Goal: Task Accomplishment & Management: Manage account settings

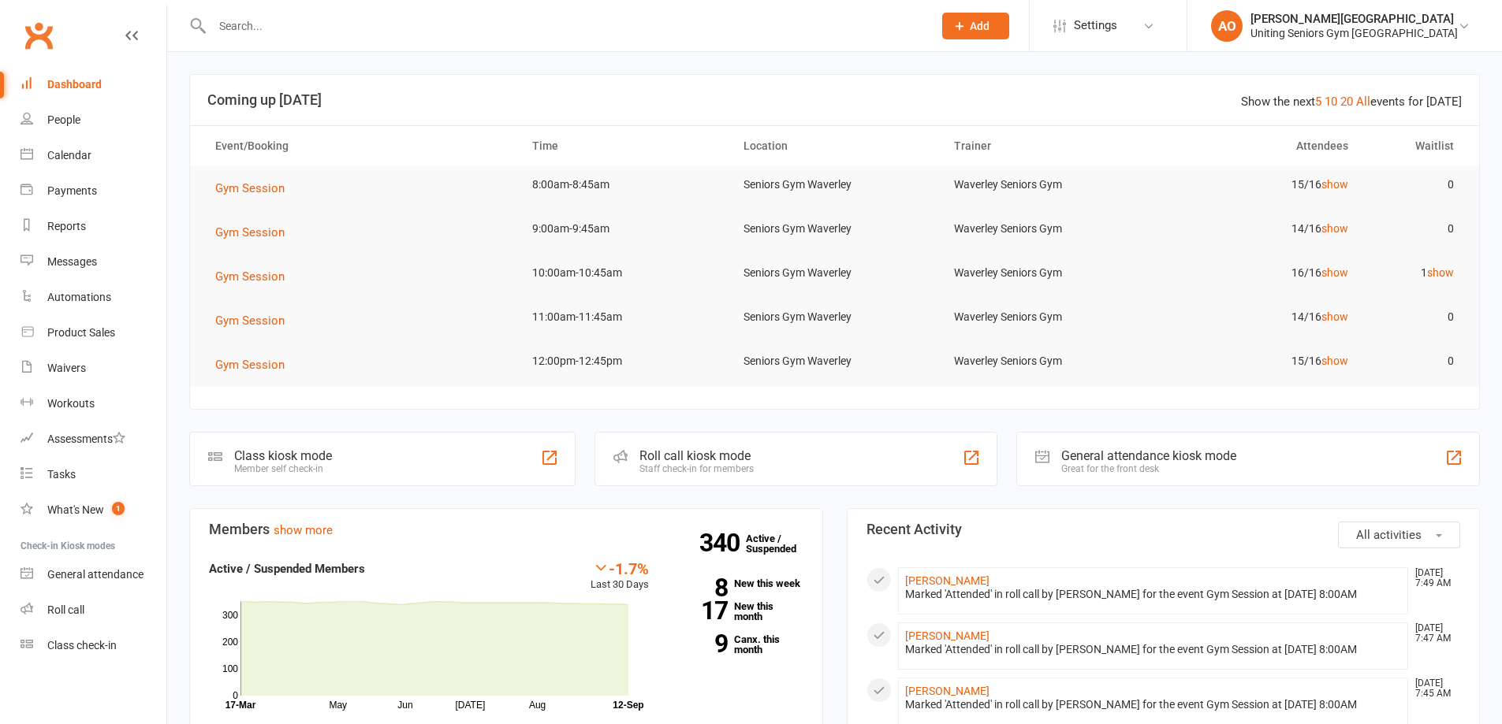
click at [257, 35] on input "text" at bounding box center [564, 26] width 714 height 22
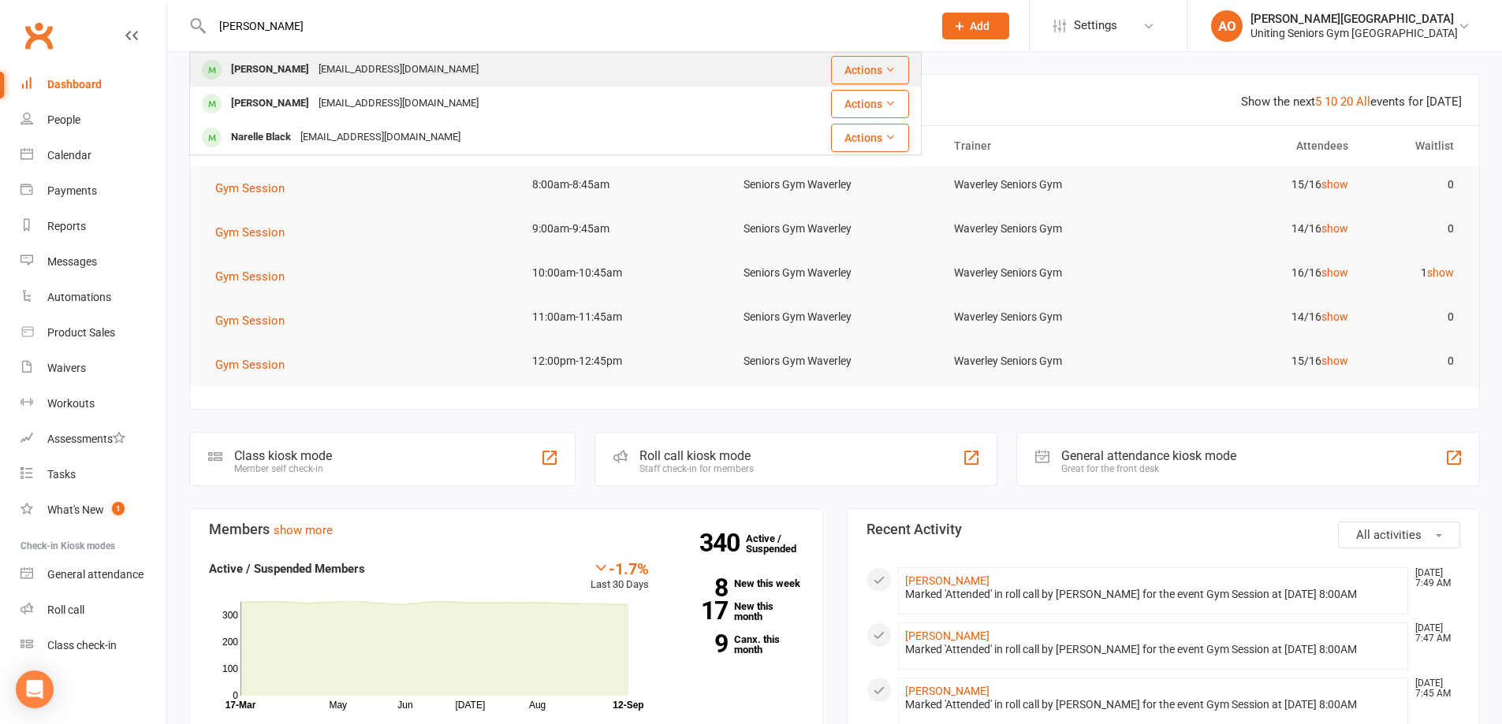
type input "blake"
click at [314, 73] on div "suzblake8@gmail.com" at bounding box center [398, 69] width 169 height 23
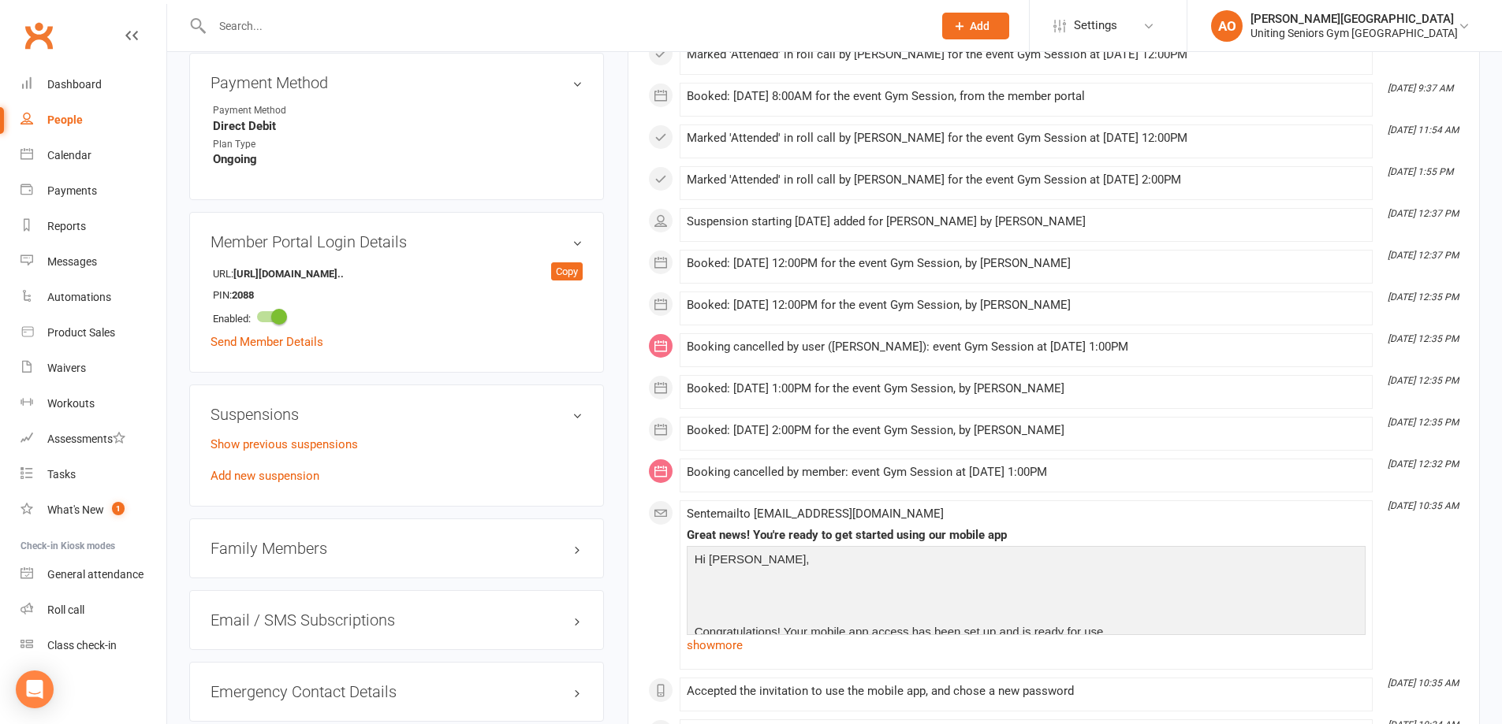
scroll to position [1025, 0]
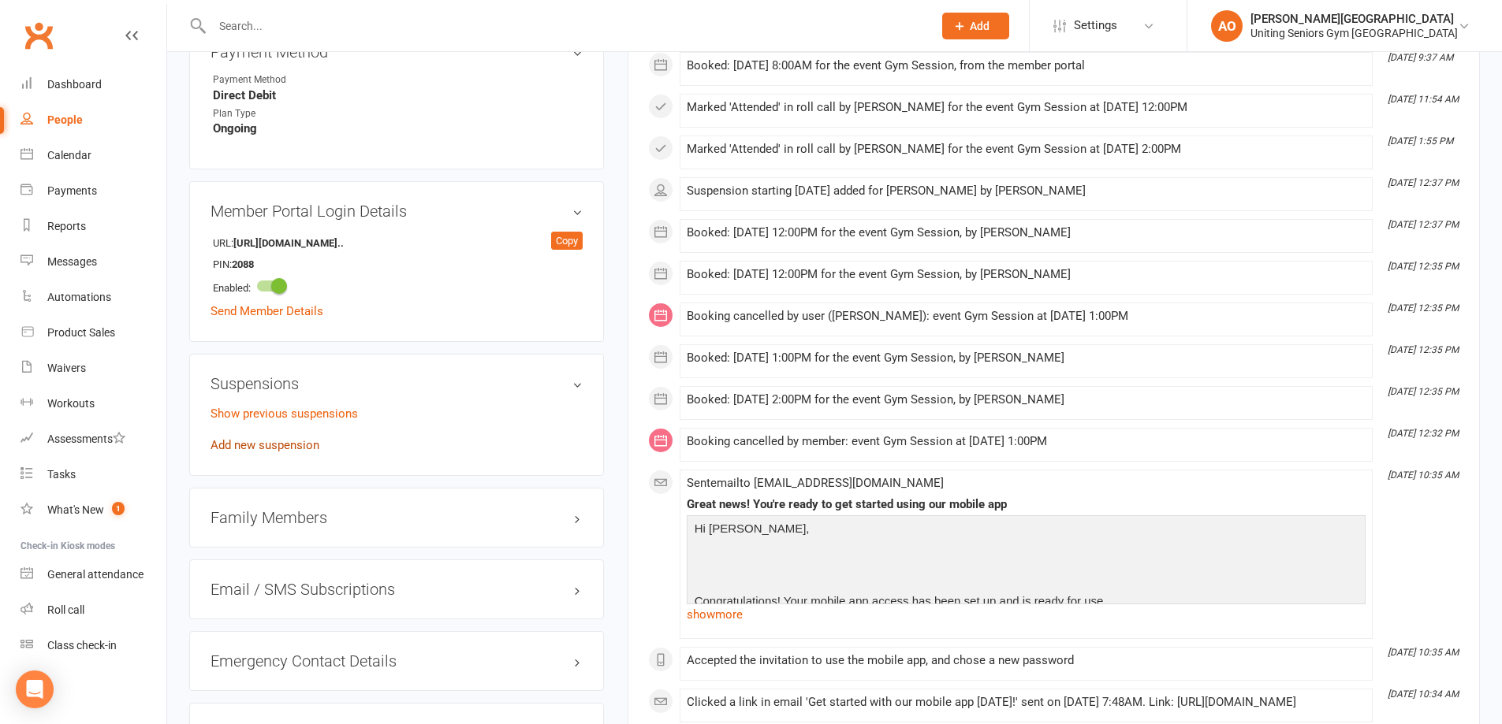
click at [283, 438] on link "Add new suspension" at bounding box center [264, 445] width 109 height 14
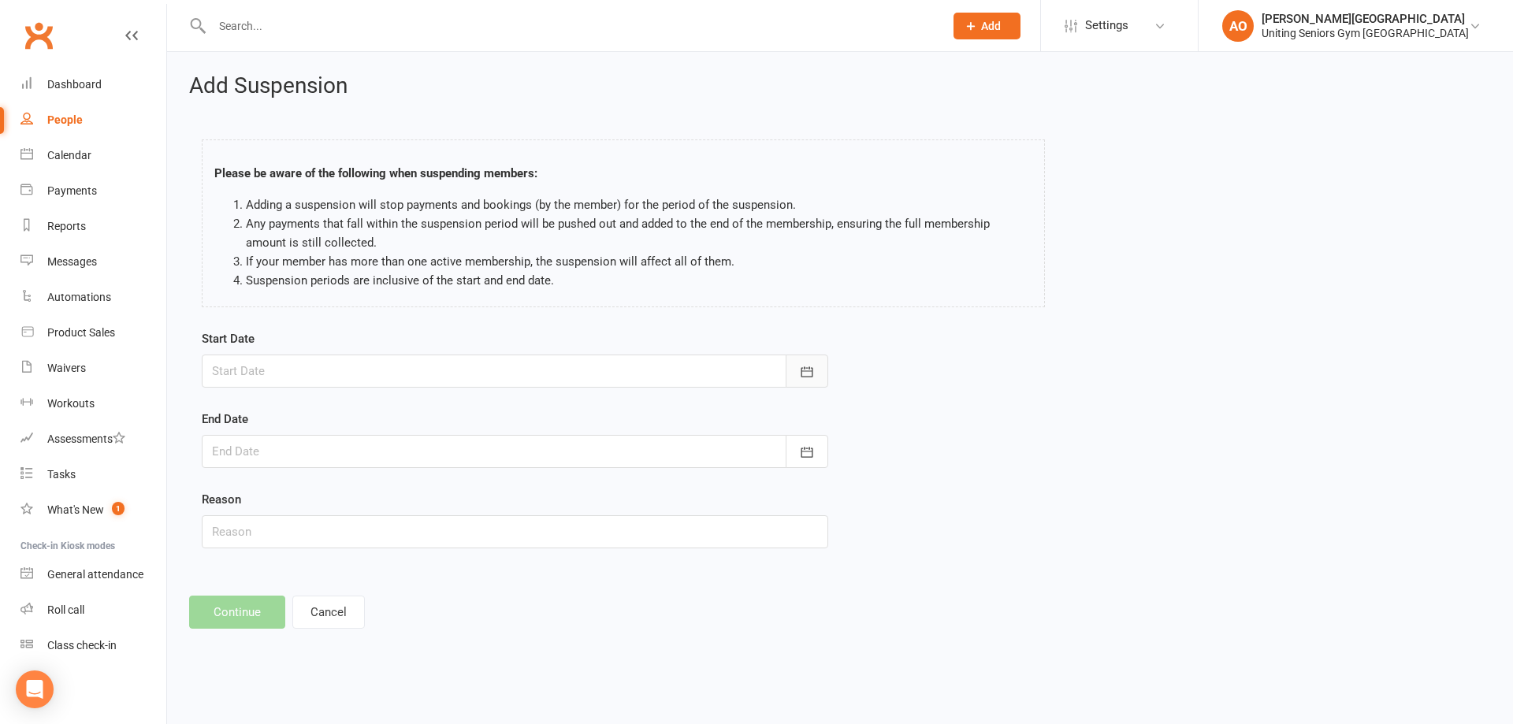
click at [800, 365] on icon "button" at bounding box center [807, 372] width 16 height 16
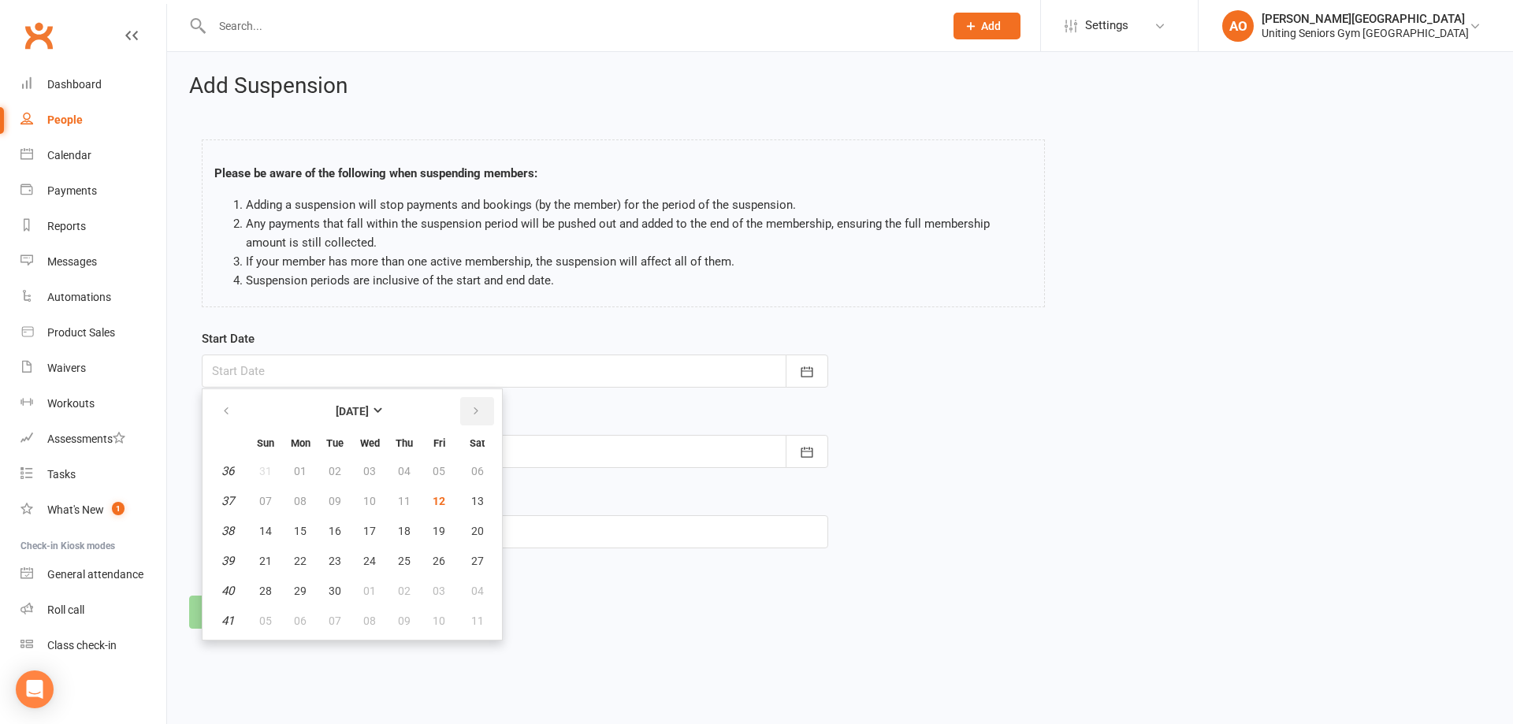
click at [483, 413] on button "button" at bounding box center [477, 411] width 34 height 28
click at [372, 471] on span "01" at bounding box center [369, 471] width 13 height 13
type input "01 Oct 2025"
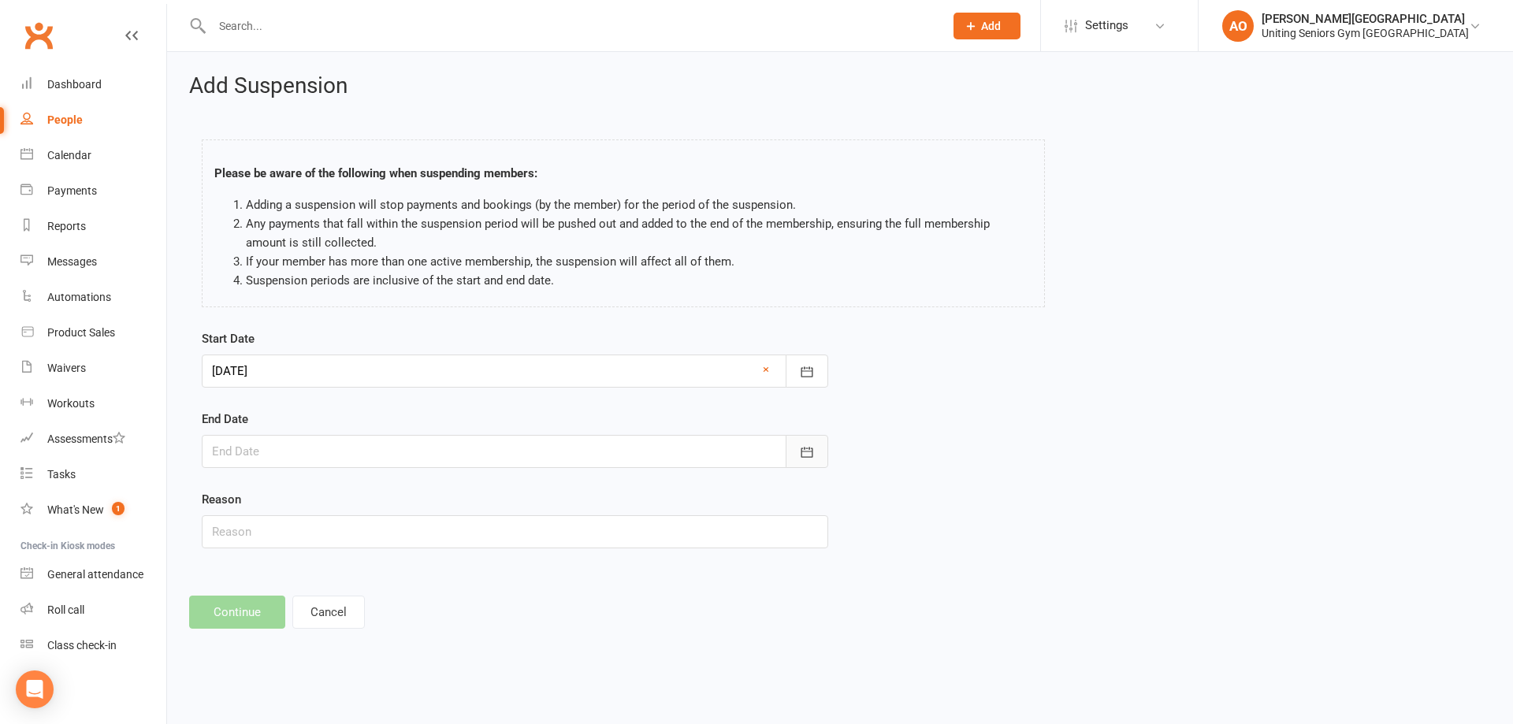
click at [818, 457] on button "button" at bounding box center [807, 451] width 43 height 33
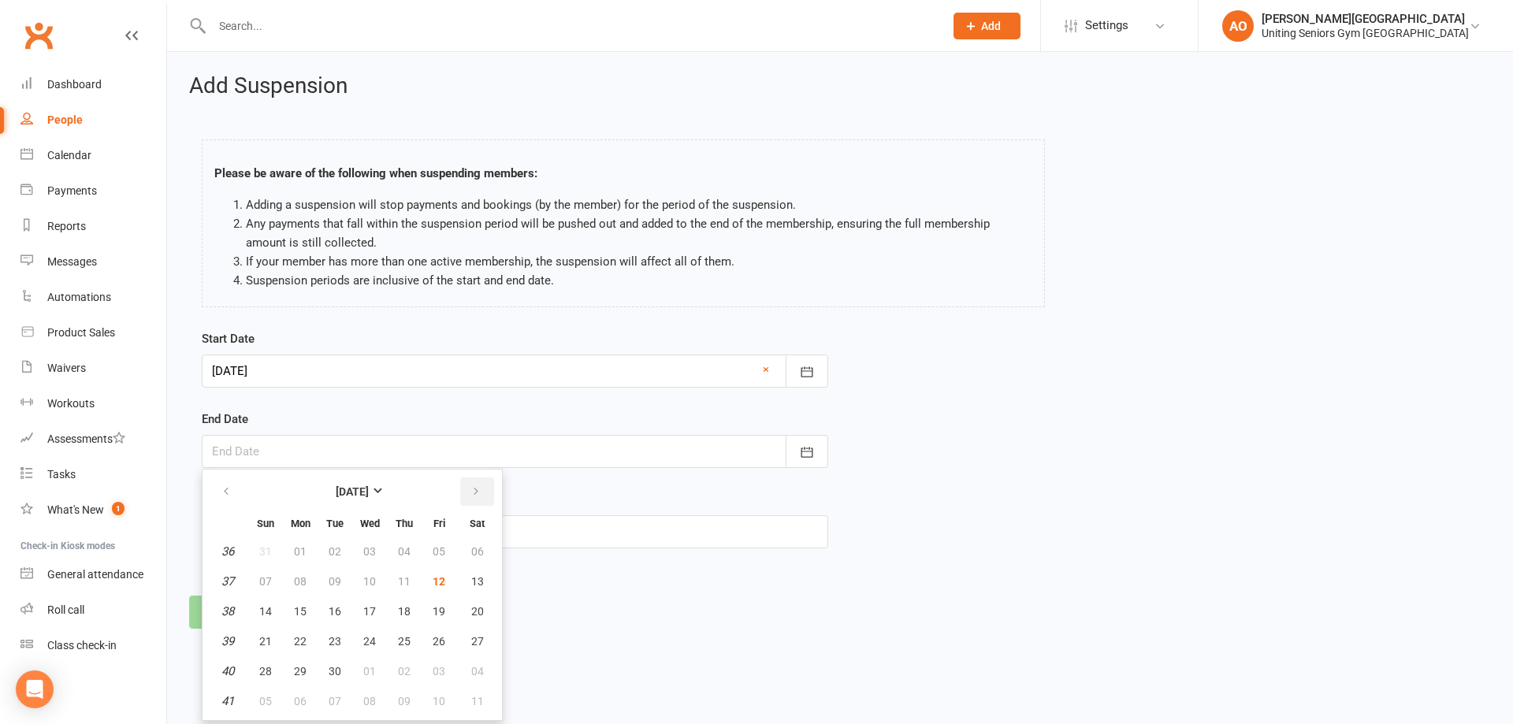
click at [477, 486] on icon "button" at bounding box center [476, 492] width 11 height 13
click at [437, 659] on button "31" at bounding box center [438, 671] width 33 height 28
type input "31 Oct 2025"
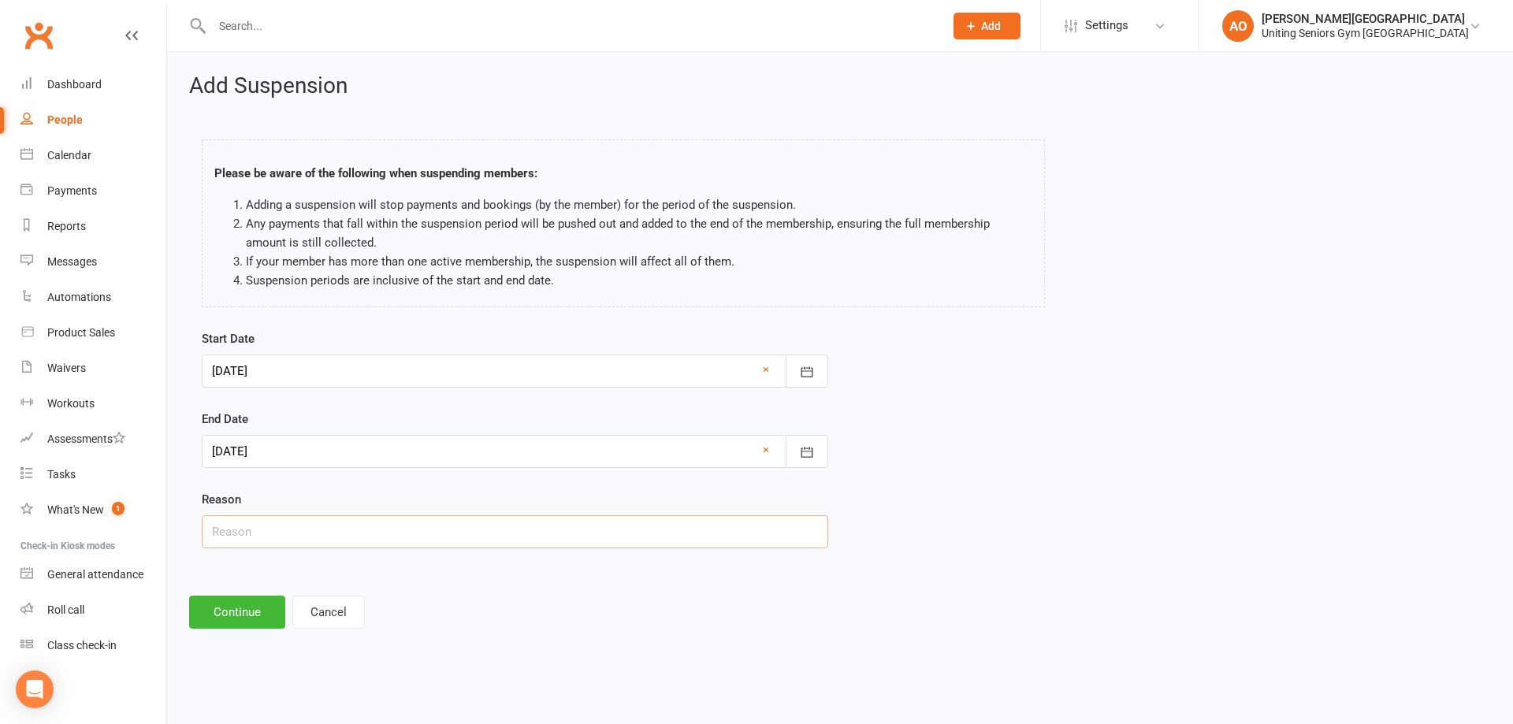
click at [281, 527] on input "text" at bounding box center [515, 531] width 627 height 33
type input "Holiday"
click at [225, 608] on button "Continue" at bounding box center [237, 612] width 96 height 33
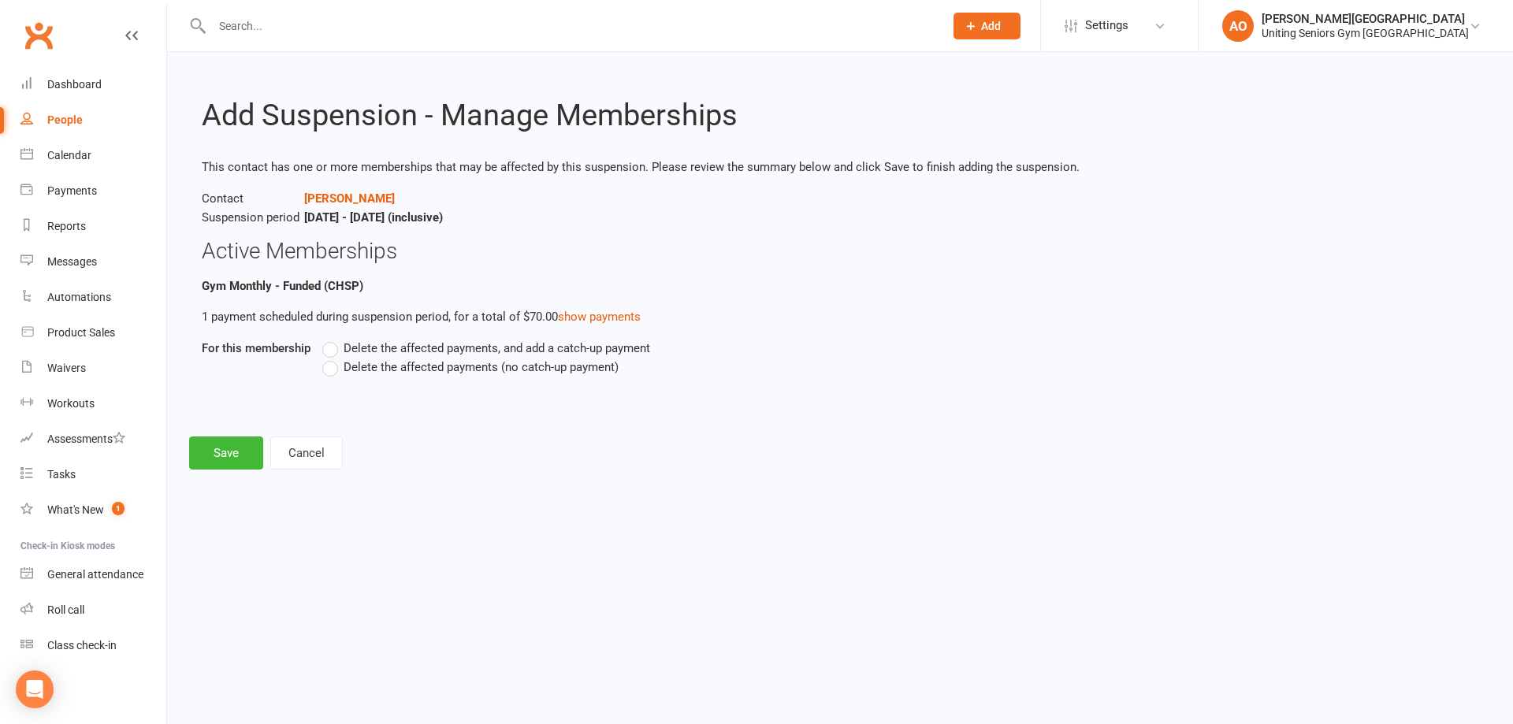
click at [345, 380] on div "Delete the affected payments, and add a catch-up payment Delete the affected pa…" at bounding box center [736, 369] width 851 height 60
click at [333, 368] on label "Delete the affected payments (no catch-up payment)" at bounding box center [470, 367] width 296 height 19
click at [333, 358] on input "Delete the affected payments (no catch-up payment)" at bounding box center [327, 358] width 10 height 0
click at [217, 452] on button "Save" at bounding box center [226, 453] width 74 height 33
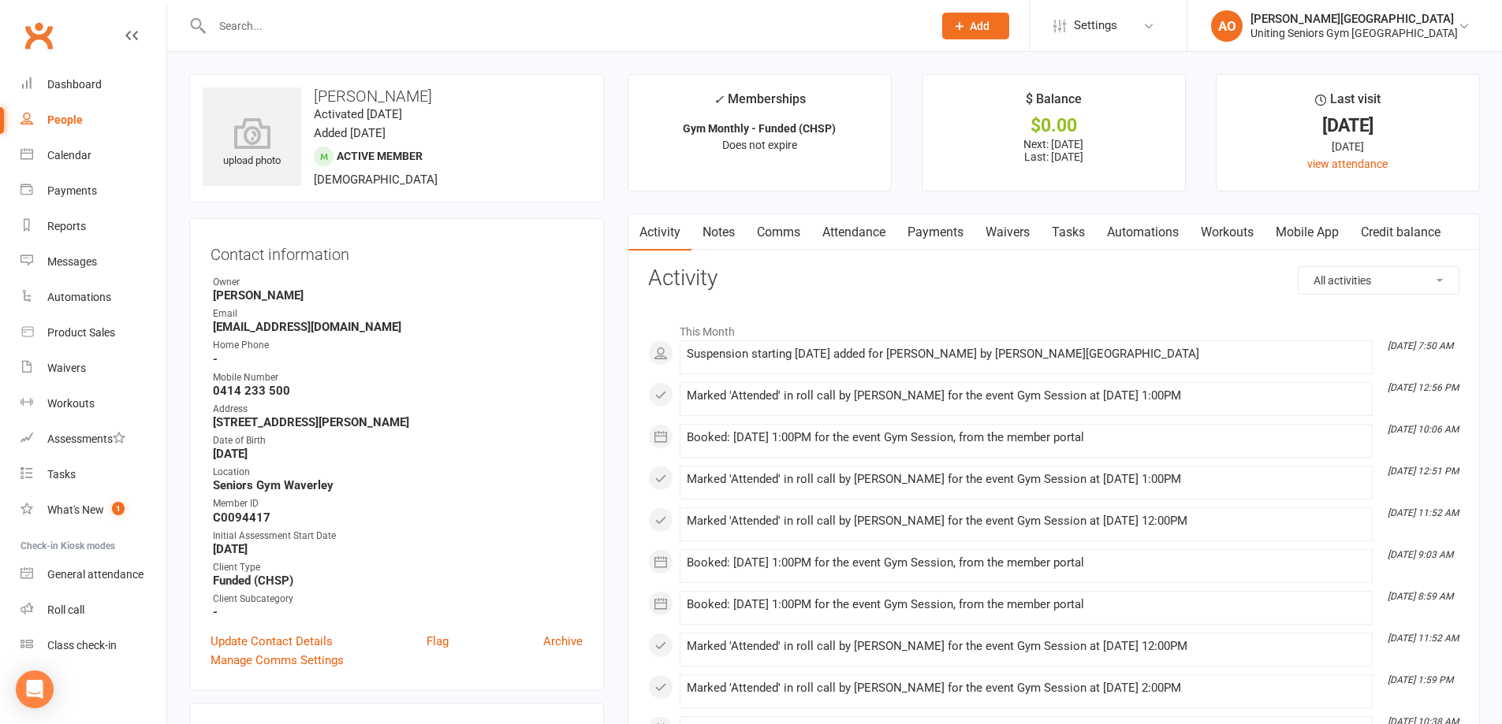
click at [290, 34] on input "text" at bounding box center [564, 26] width 714 height 22
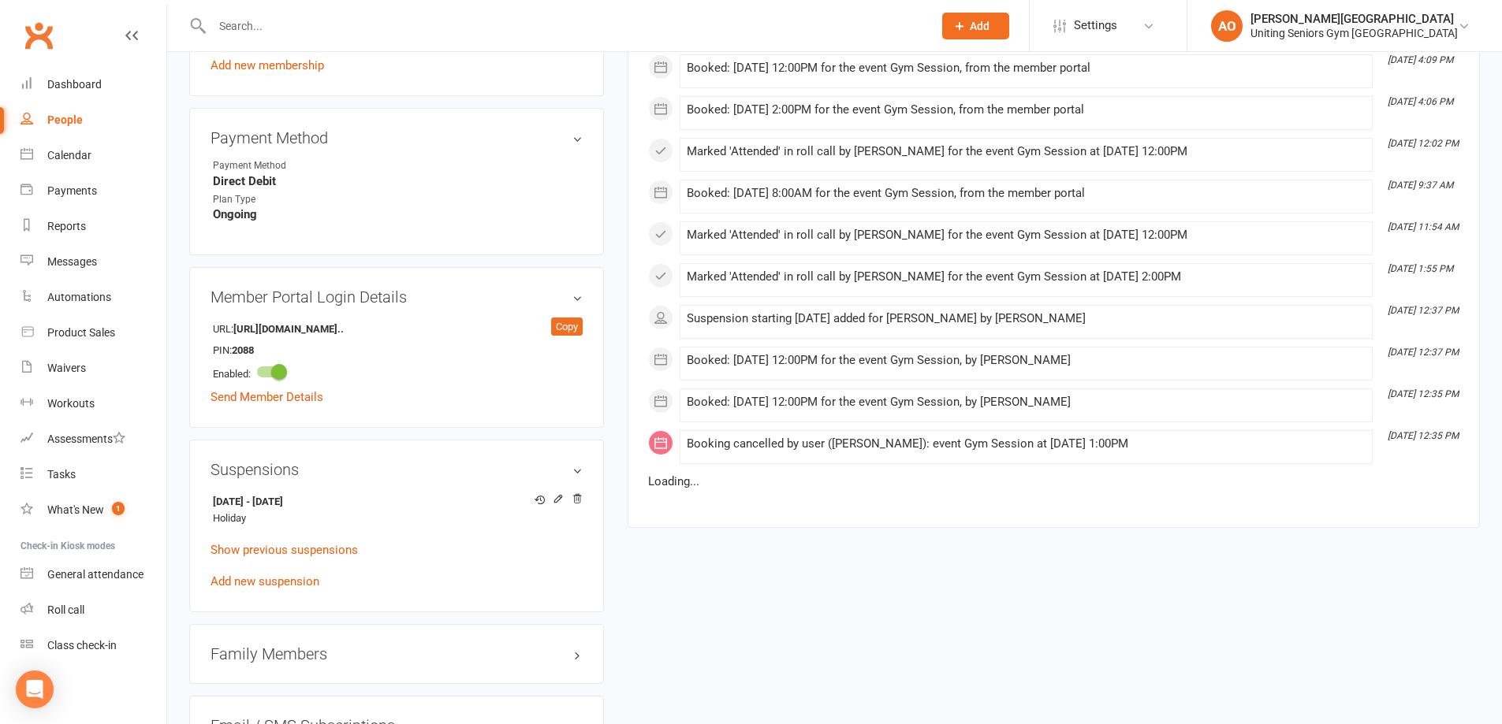
scroll to position [946, 0]
